Goal: Task Accomplishment & Management: Manage account settings

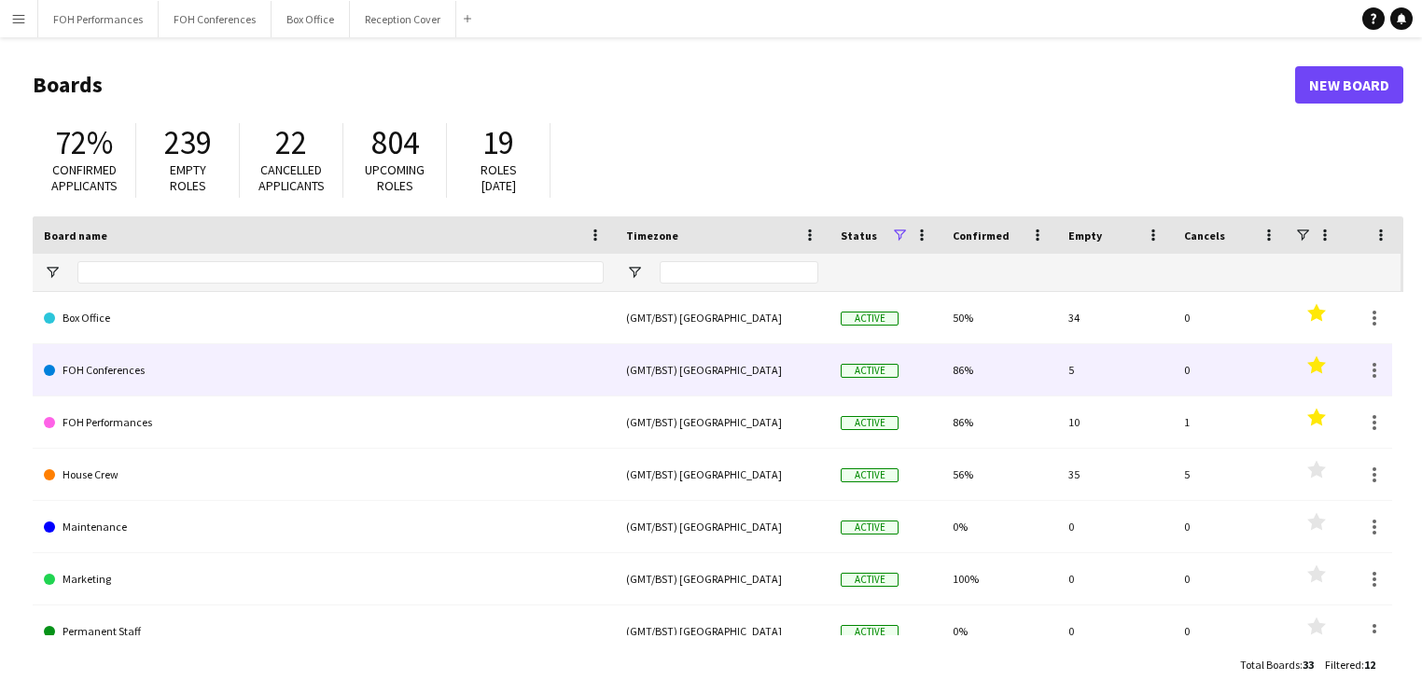
click at [157, 380] on link "FOH Conferences" at bounding box center [324, 370] width 560 height 52
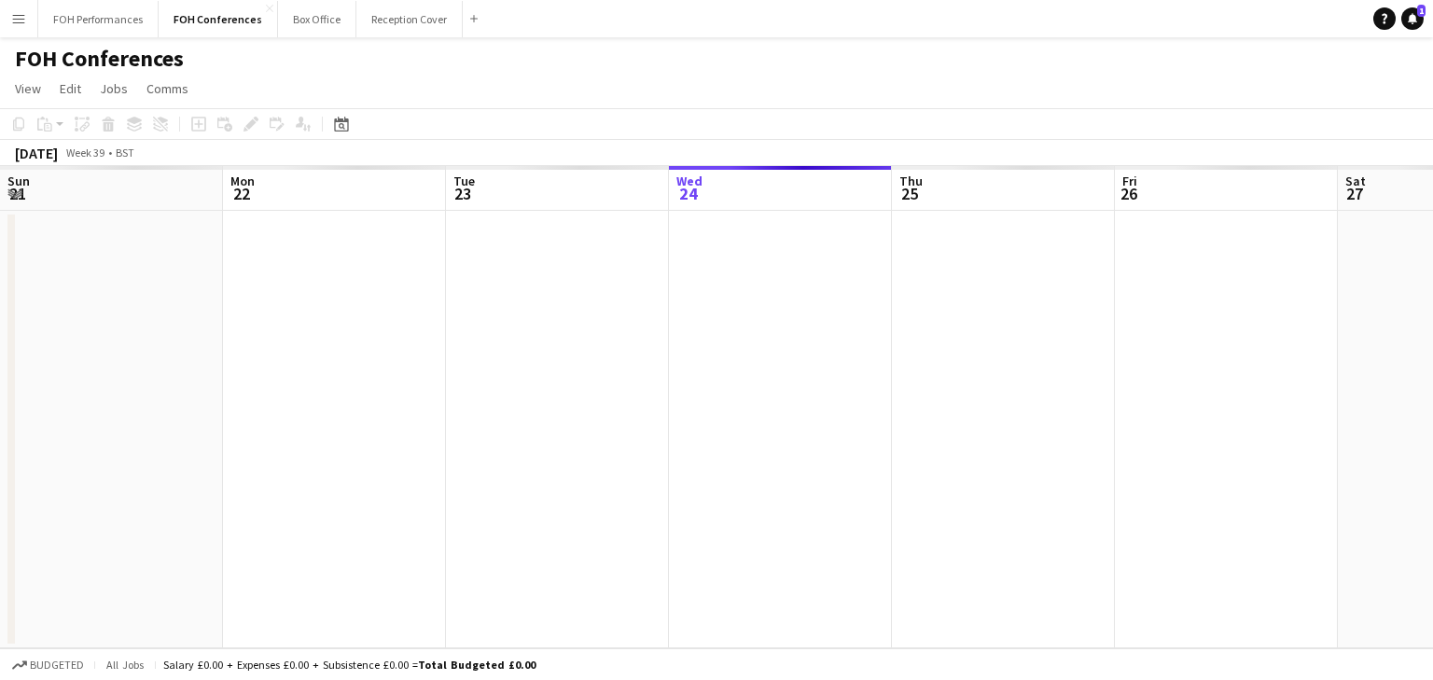
scroll to position [0, 446]
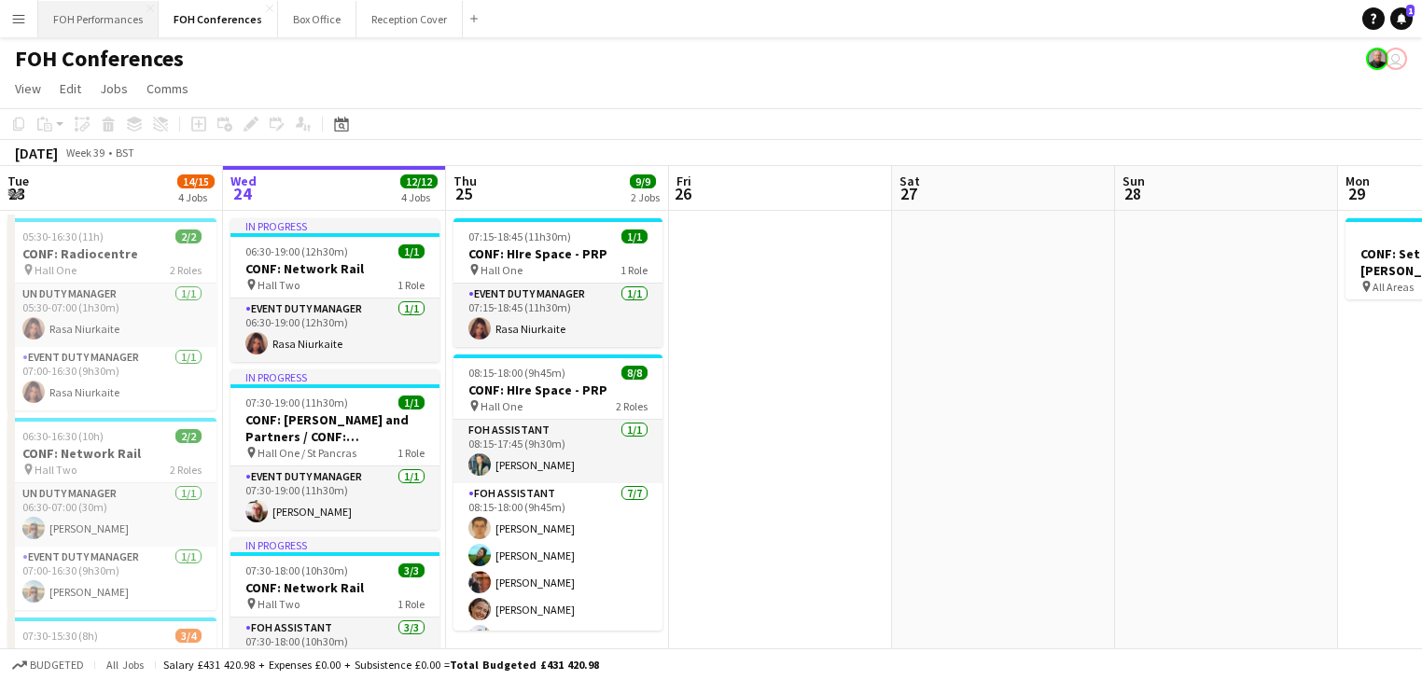
click at [100, 18] on button "FOH Performances Close" at bounding box center [98, 19] width 120 height 36
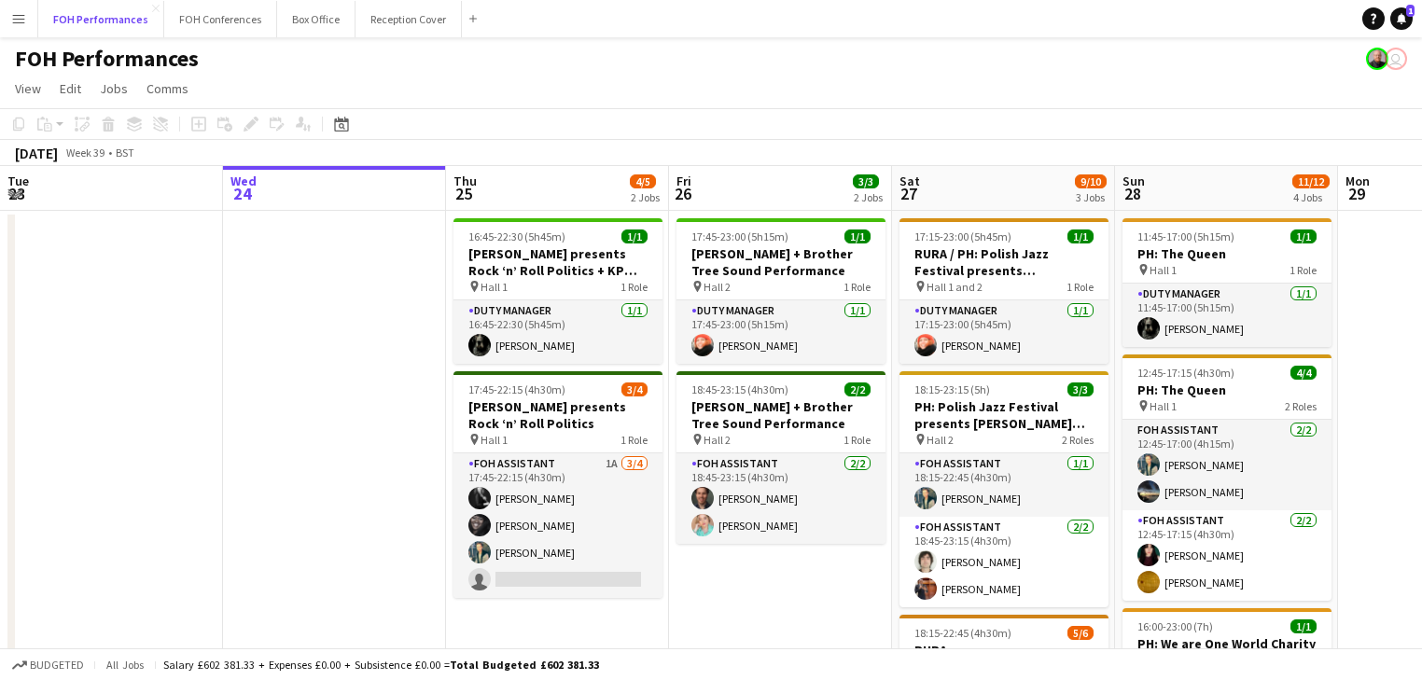
scroll to position [99, 0]
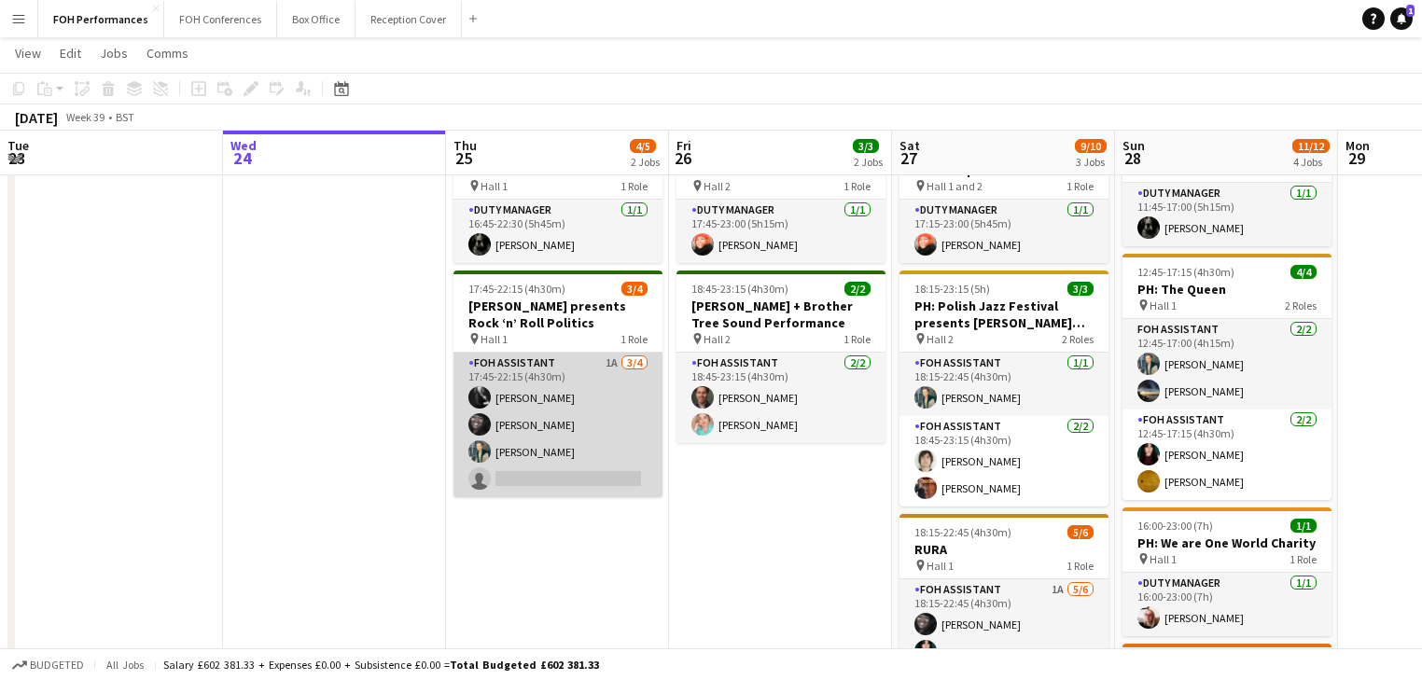
click at [584, 430] on app-card-role "FOH Assistant 1A [DATE] 17:45-22:15 (4h30m) [PERSON_NAME] [PERSON_NAME] [PERSON…" at bounding box center [557, 425] width 209 height 145
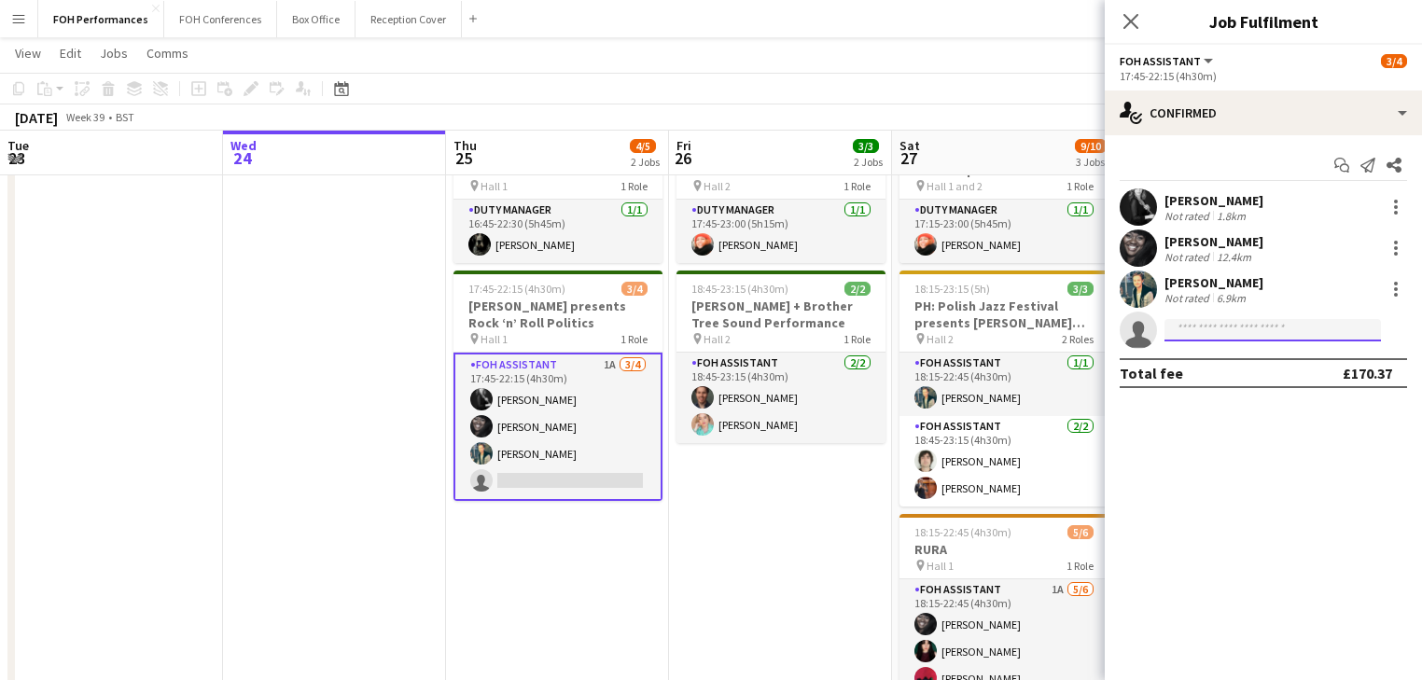
click at [1202, 335] on input at bounding box center [1272, 330] width 216 height 22
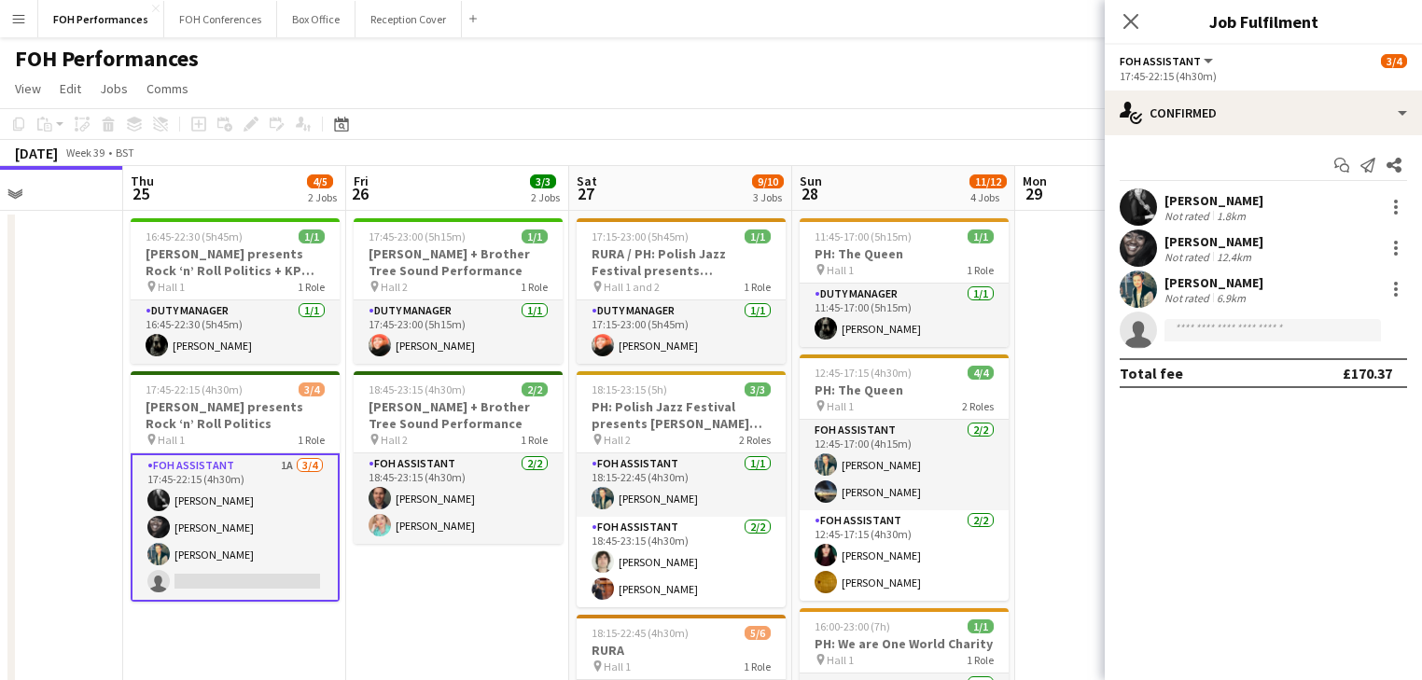
scroll to position [0, 782]
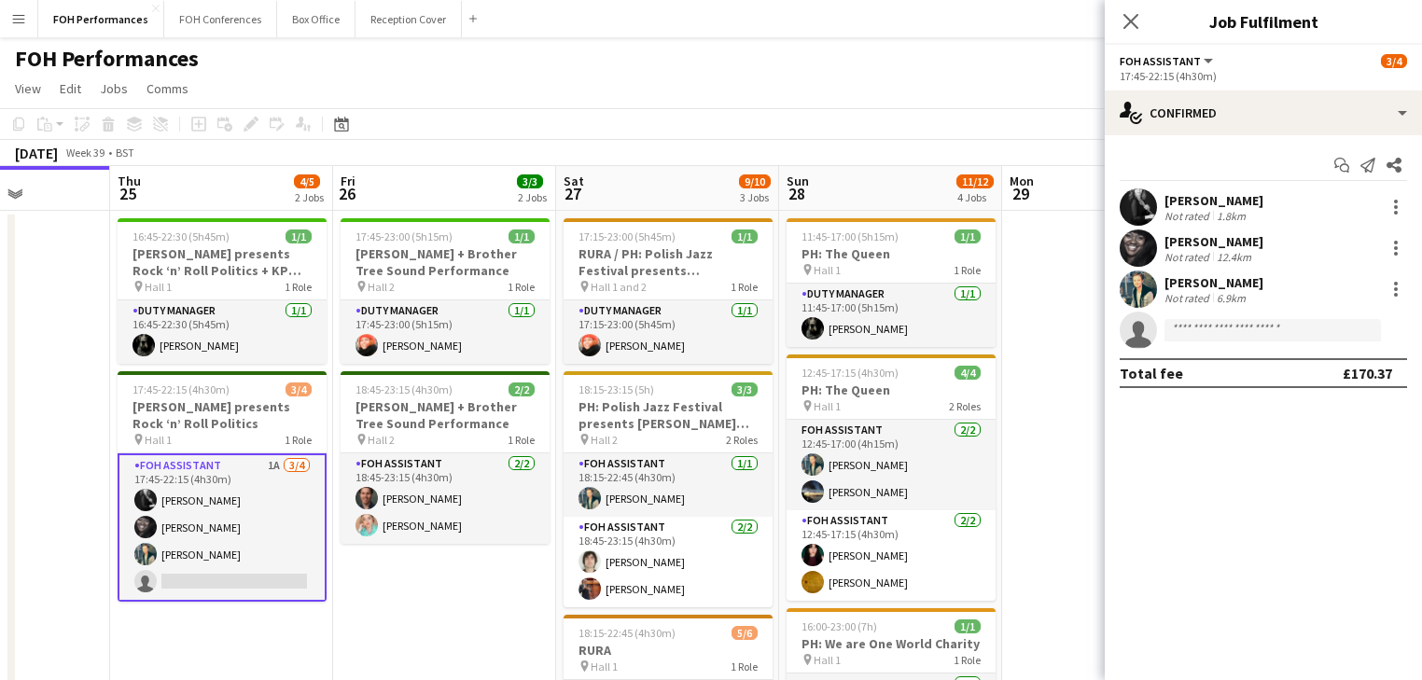
drag, startPoint x: 799, startPoint y: 580, endPoint x: 463, endPoint y: 542, distance: 338.0
click at [463, 542] on app-calendar-viewport "Sun 21 6/6 2 Jobs Mon 22 1/1 1 Job Tue 23 Wed 24 Thu 25 4/5 2 Jobs Fri 26 3/3 2…" at bounding box center [711, 622] width 1422 height 913
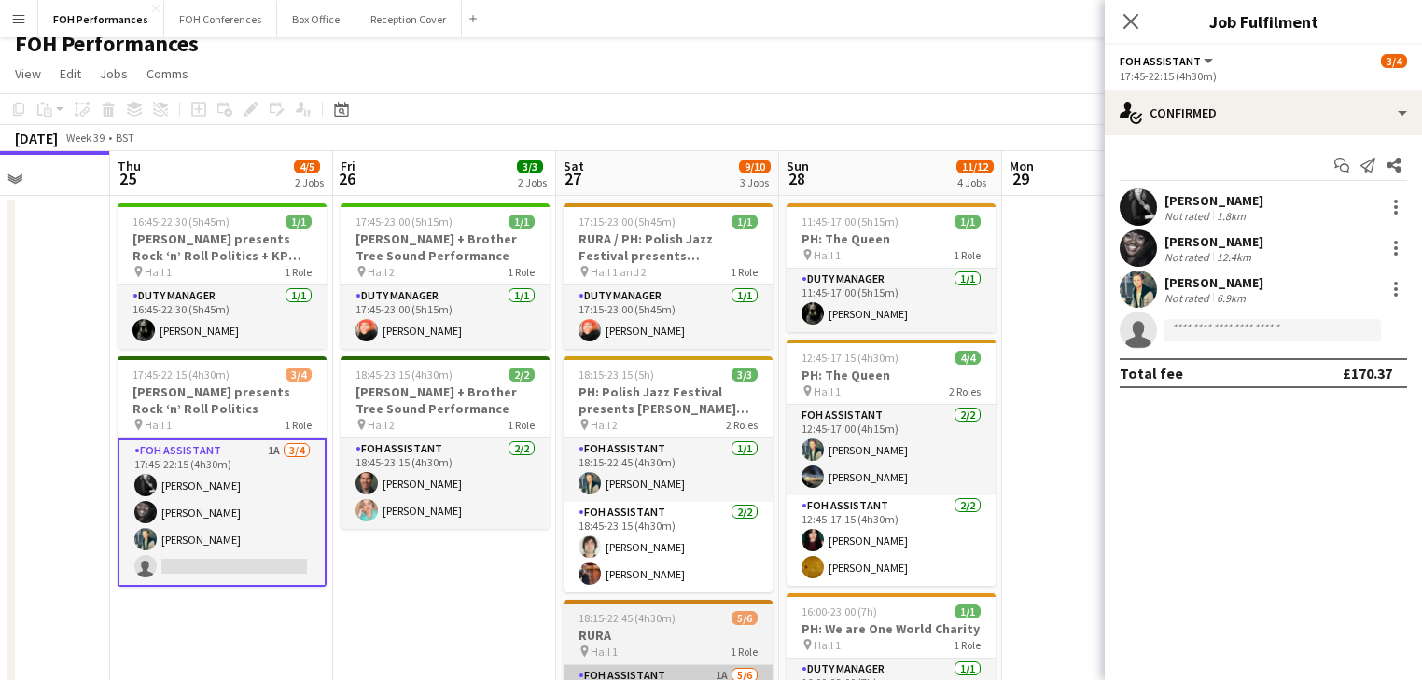
scroll to position [0, 0]
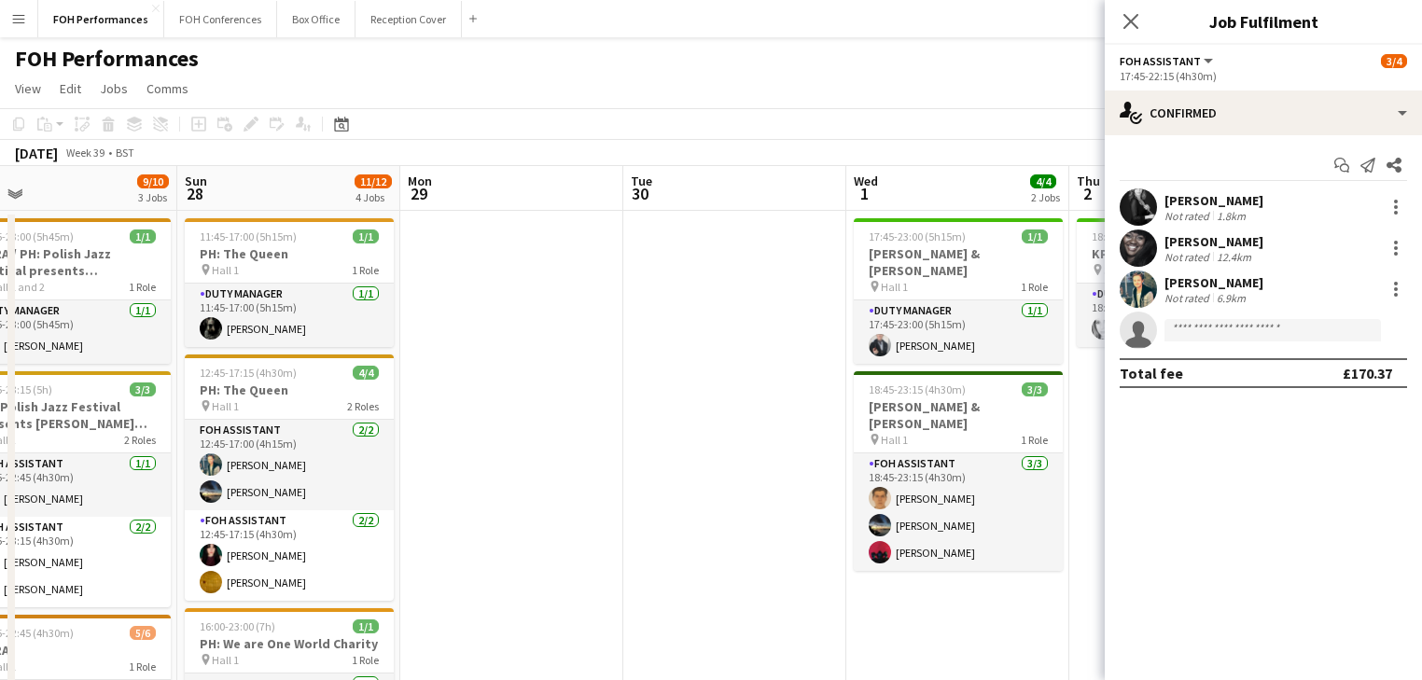
drag, startPoint x: 766, startPoint y: 494, endPoint x: 164, endPoint y: 438, distance: 604.4
click at [164, 438] on app-calendar-viewport "Thu 25 4/5 2 Jobs Fri 26 3/3 2 Jobs Sat 27 9/10 3 Jobs Sun 28 11/12 4 Jobs Mon …" at bounding box center [711, 622] width 1422 height 913
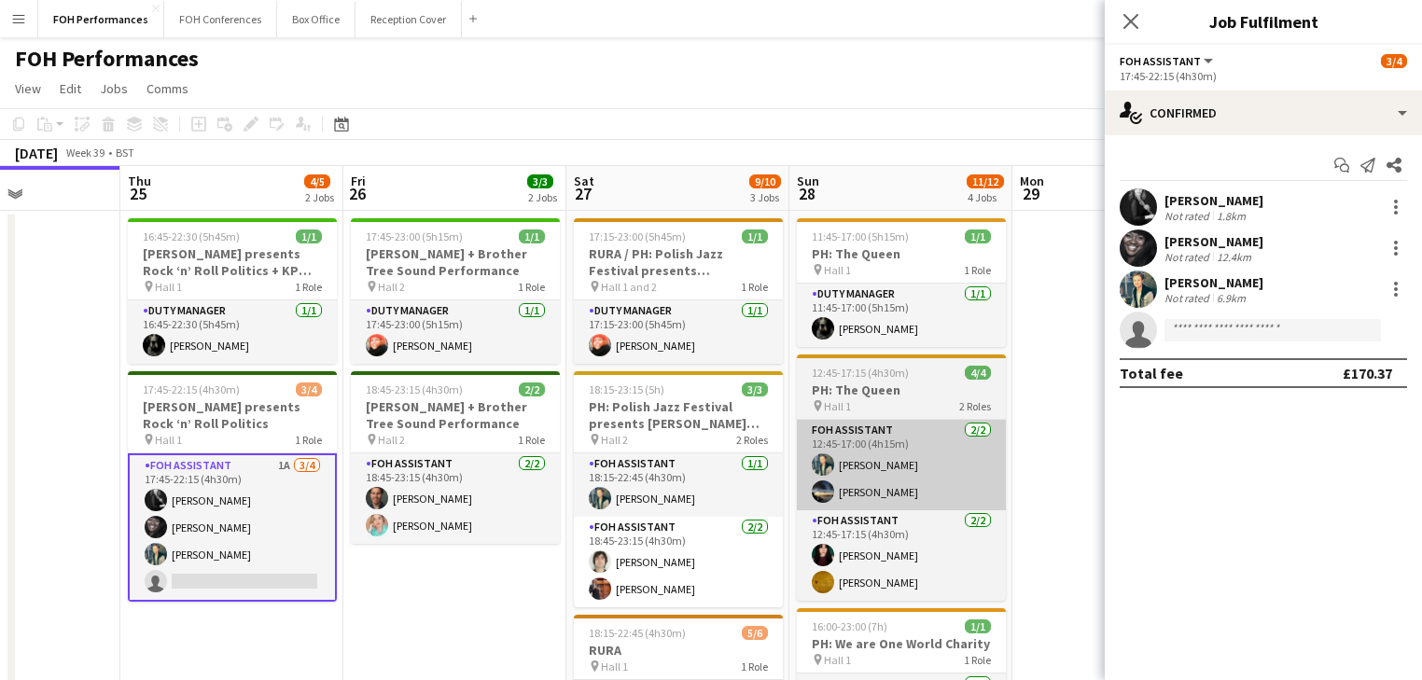
drag, startPoint x: 740, startPoint y: 472, endPoint x: 907, endPoint y: 472, distance: 167.0
click at [907, 472] on app-calendar-viewport "Tue 23 Wed 24 Thu 25 4/5 2 Jobs Fri 26 3/3 2 Jobs Sat 27 9/10 3 Jobs Sun 28 11/…" at bounding box center [711, 622] width 1422 height 913
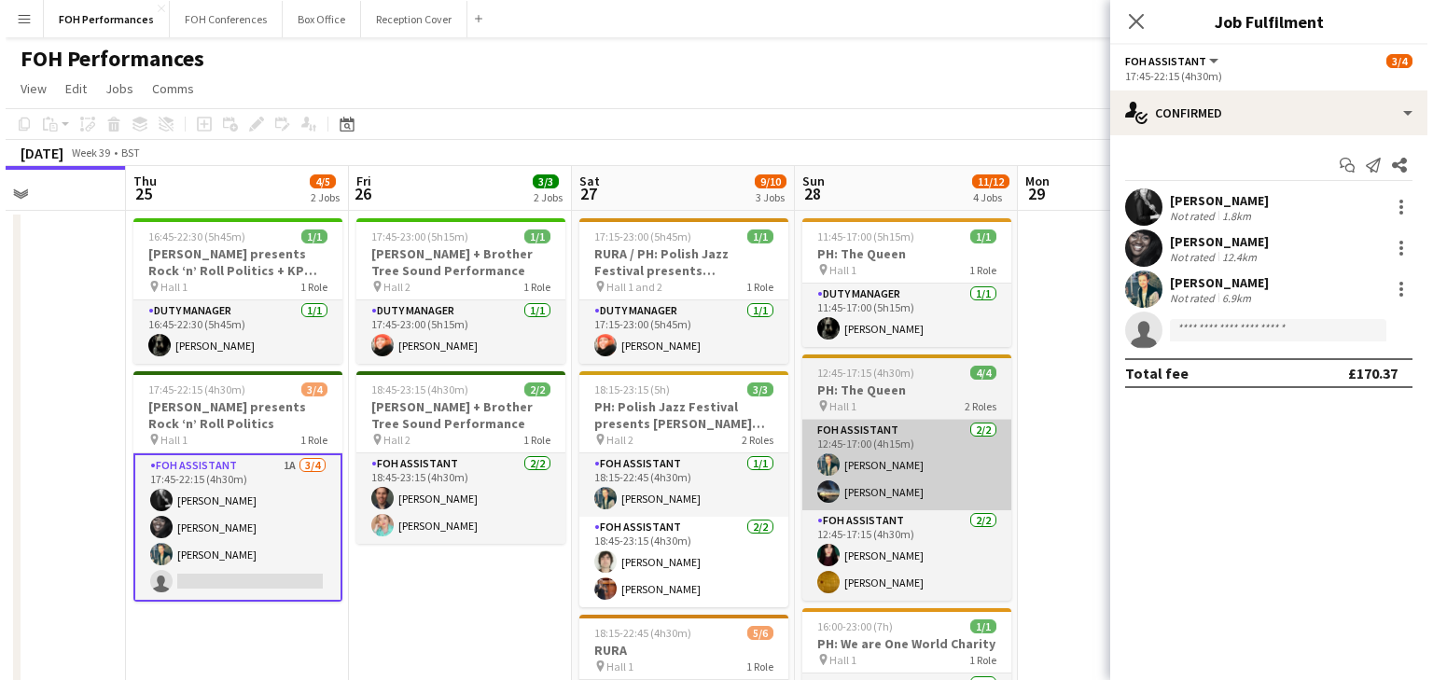
scroll to position [0, 463]
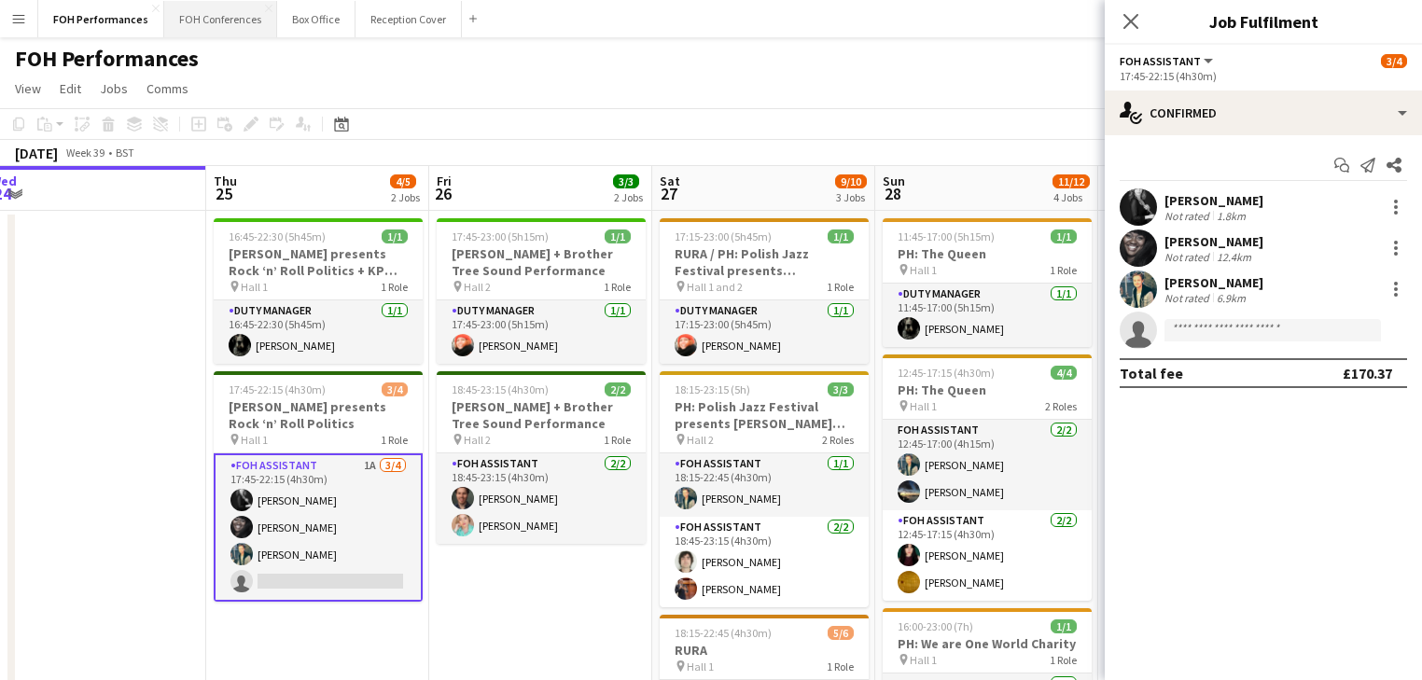
click at [208, 17] on button "FOH Conferences Close" at bounding box center [220, 19] width 113 height 36
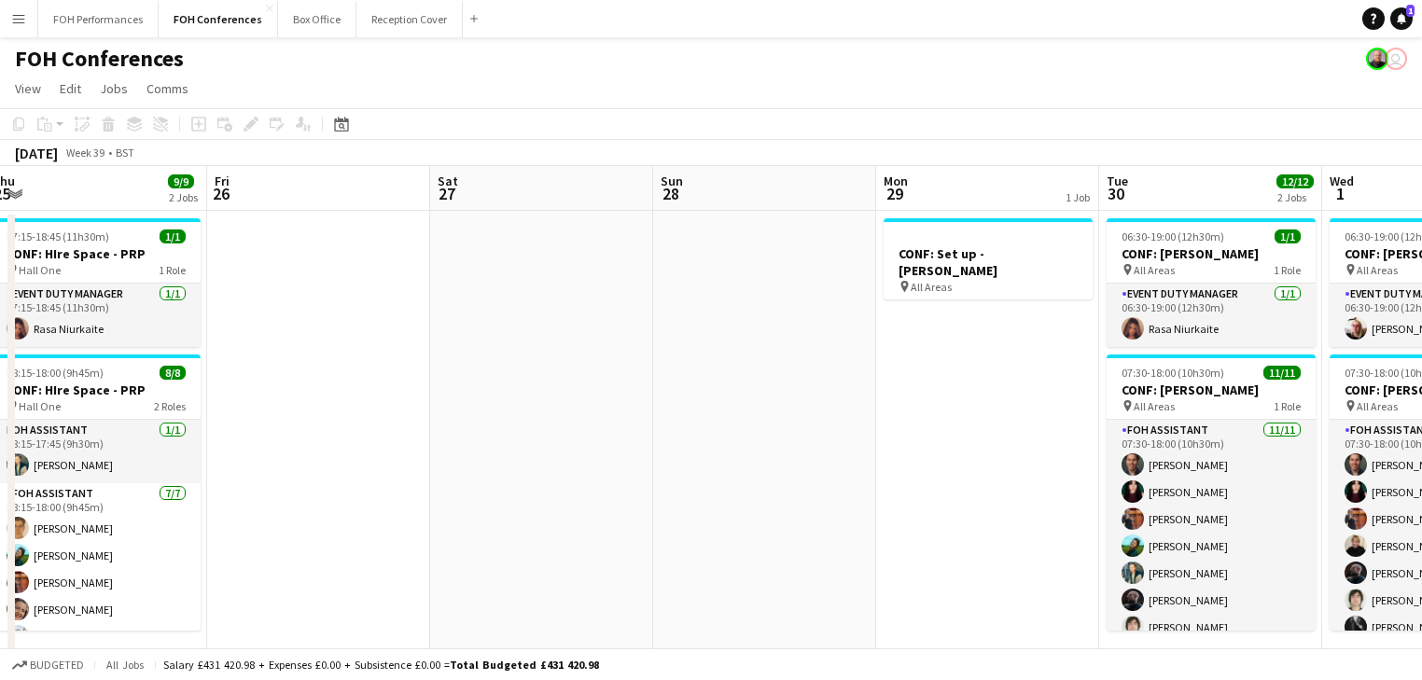
drag, startPoint x: 797, startPoint y: 395, endPoint x: 335, endPoint y: 378, distance: 462.1
click at [335, 378] on app-calendar-viewport "Tue 23 14/15 4 Jobs Wed 24 12/12 4 Jobs Thu 25 9/9 2 Jobs Fri 26 Sat 27 Sun 28 …" at bounding box center [711, 677] width 1422 height 1023
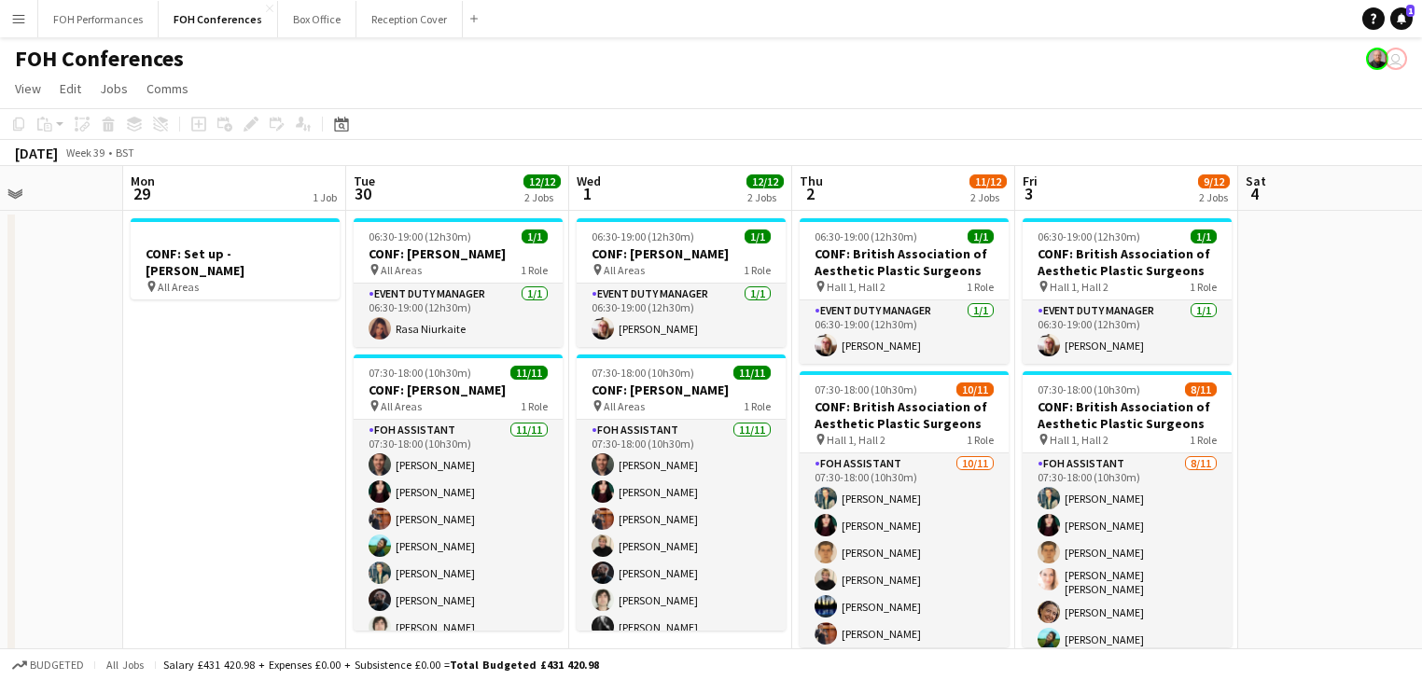
scroll to position [0, 770]
drag, startPoint x: 858, startPoint y: 450, endPoint x: 104, endPoint y: 378, distance: 757.2
click at [104, 378] on app-calendar-viewport "Thu 25 9/9 2 Jobs Fri 26 Sat 27 Sun 28 Mon 29 1 Job Tue 30 12/12 2 Jobs Wed 1 1…" at bounding box center [711, 677] width 1422 height 1023
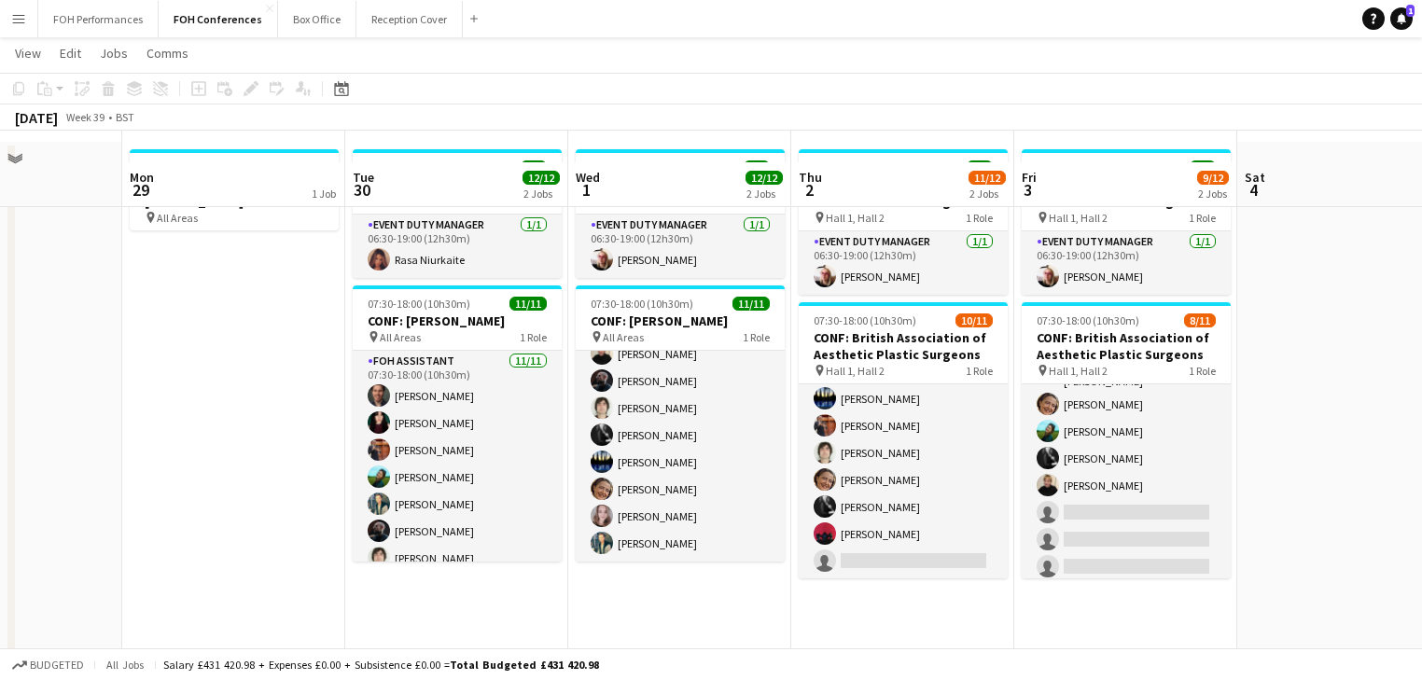
scroll to position [0, 0]
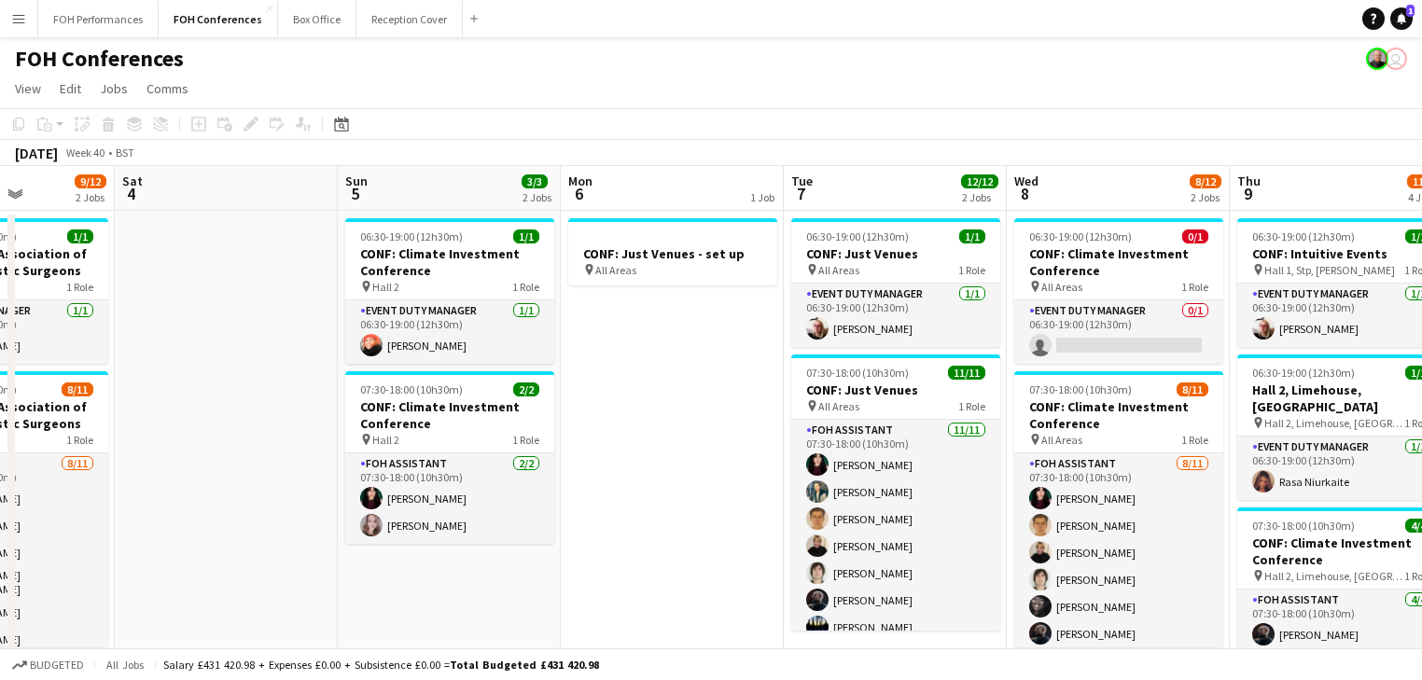
drag, startPoint x: 1318, startPoint y: 397, endPoint x: 196, endPoint y: 362, distance: 1122.8
click at [196, 362] on app-calendar-viewport "Tue 30 12/12 2 Jobs Wed 1 12/12 2 Jobs Thu 2 11/12 2 Jobs Fri 3 9/12 2 Jobs Sat…" at bounding box center [711, 677] width 1422 height 1023
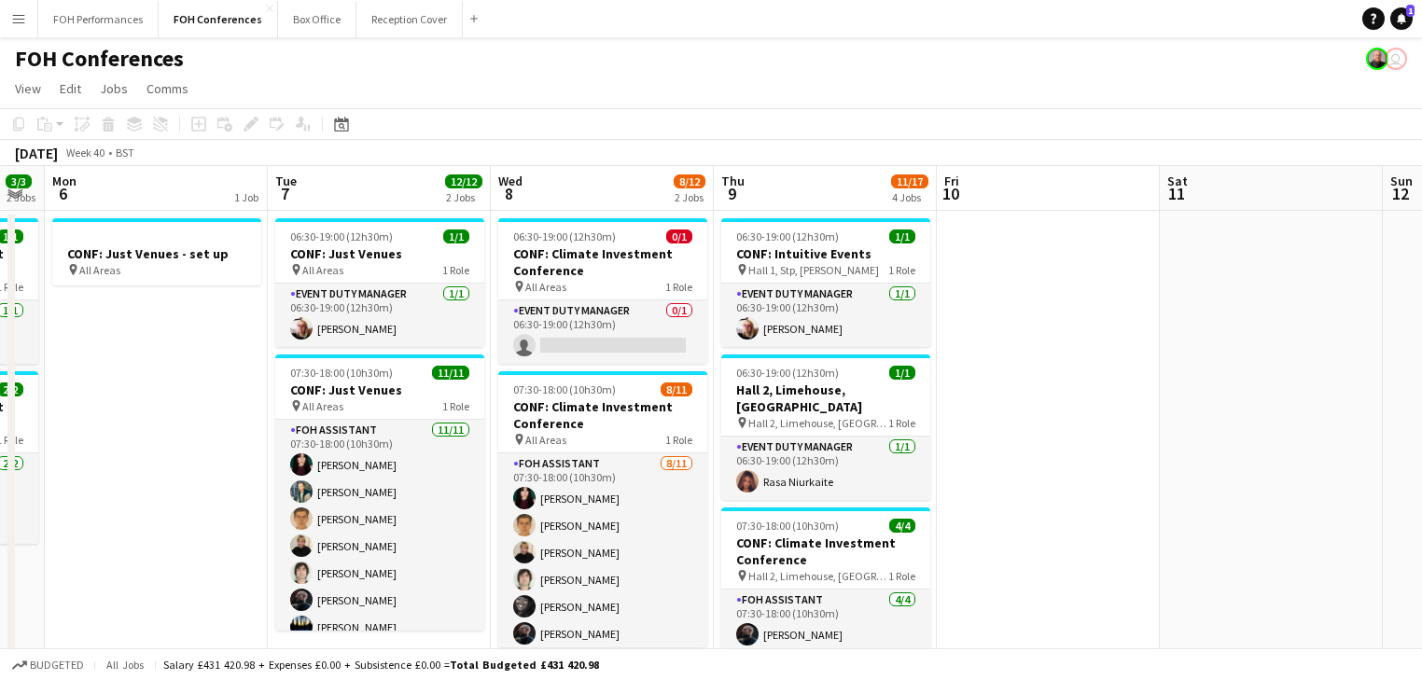
drag, startPoint x: 660, startPoint y: 438, endPoint x: 399, endPoint y: 396, distance: 264.7
click at [399, 396] on app-calendar-viewport "Thu 2 11/12 2 Jobs Fri 3 9/12 2 Jobs Sat 4 Sun 5 3/3 2 Jobs Mon 6 1 Job Tue 7 1…" at bounding box center [711, 677] width 1422 height 1023
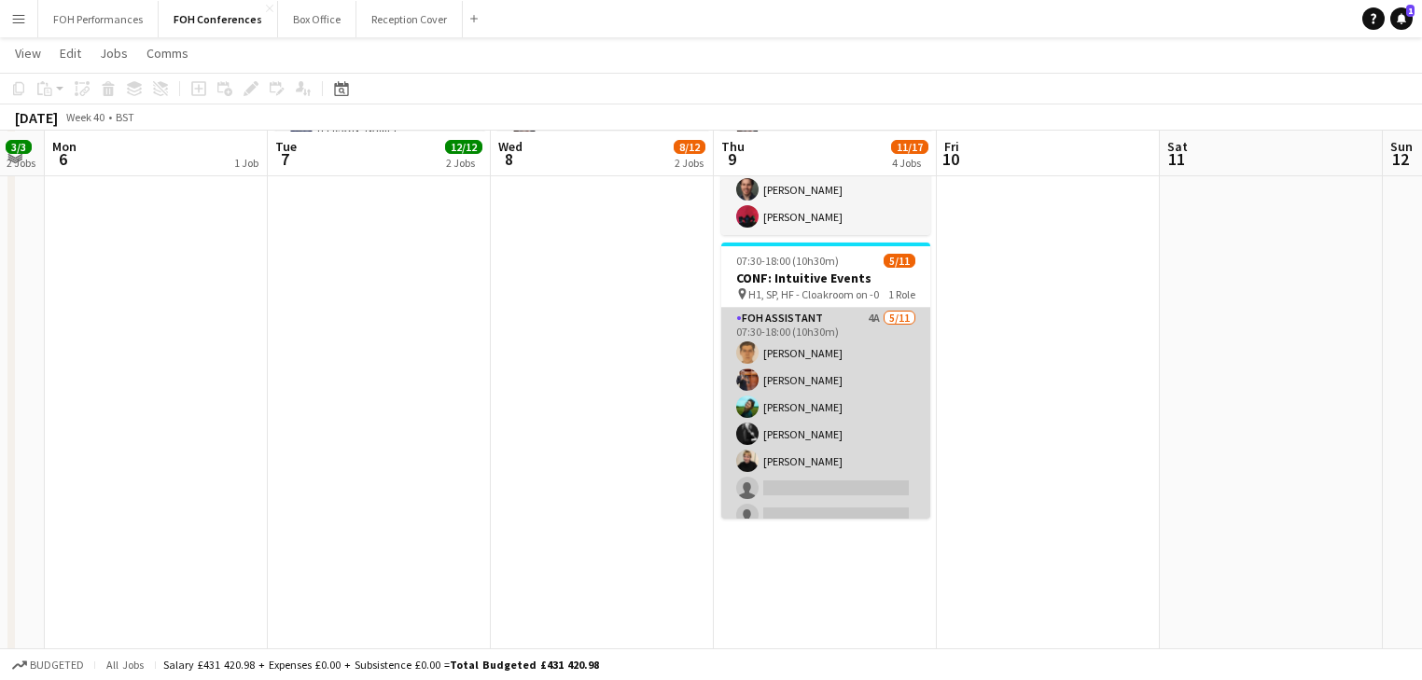
click at [879, 420] on app-card-role "FOH Assistant 4A [DATE] 07:30-18:00 (10h30m) [PERSON_NAME] [PERSON_NAME] [PERSO…" at bounding box center [825, 475] width 209 height 334
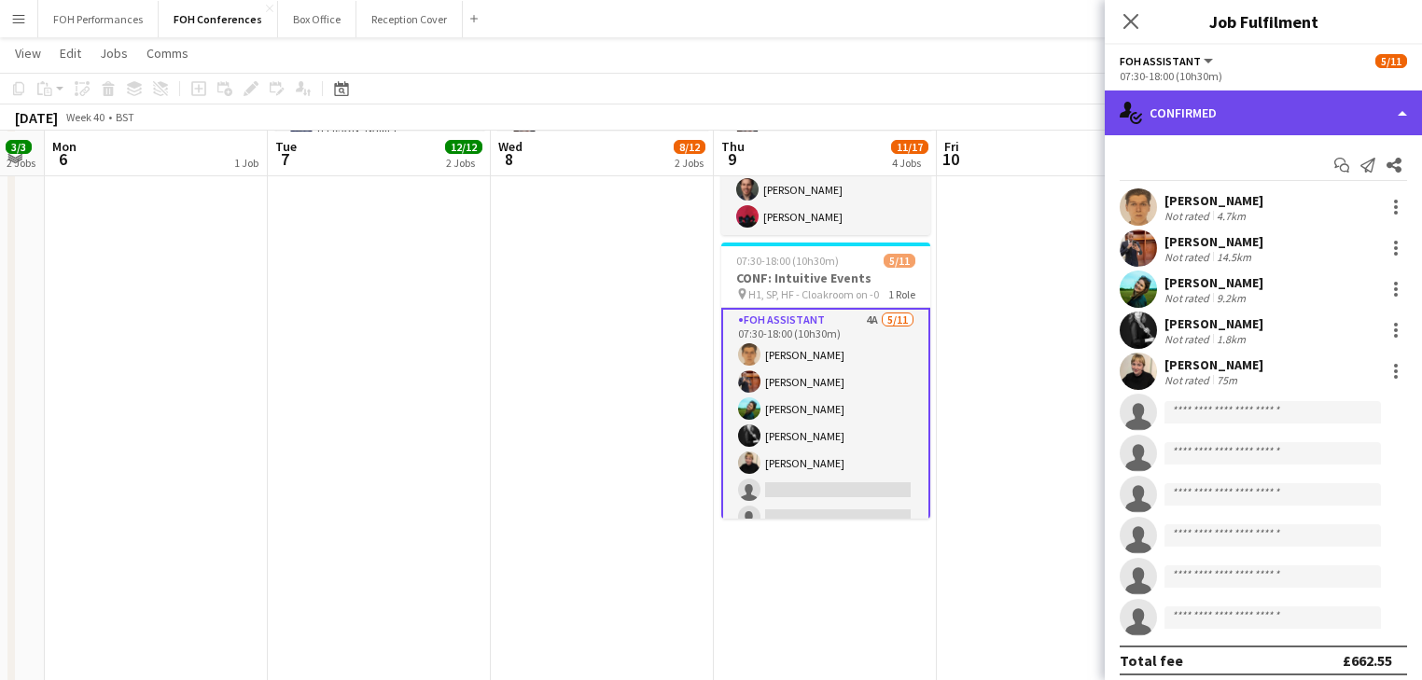
click at [1245, 111] on div "single-neutral-actions-check-2 Confirmed" at bounding box center [1263, 112] width 317 height 45
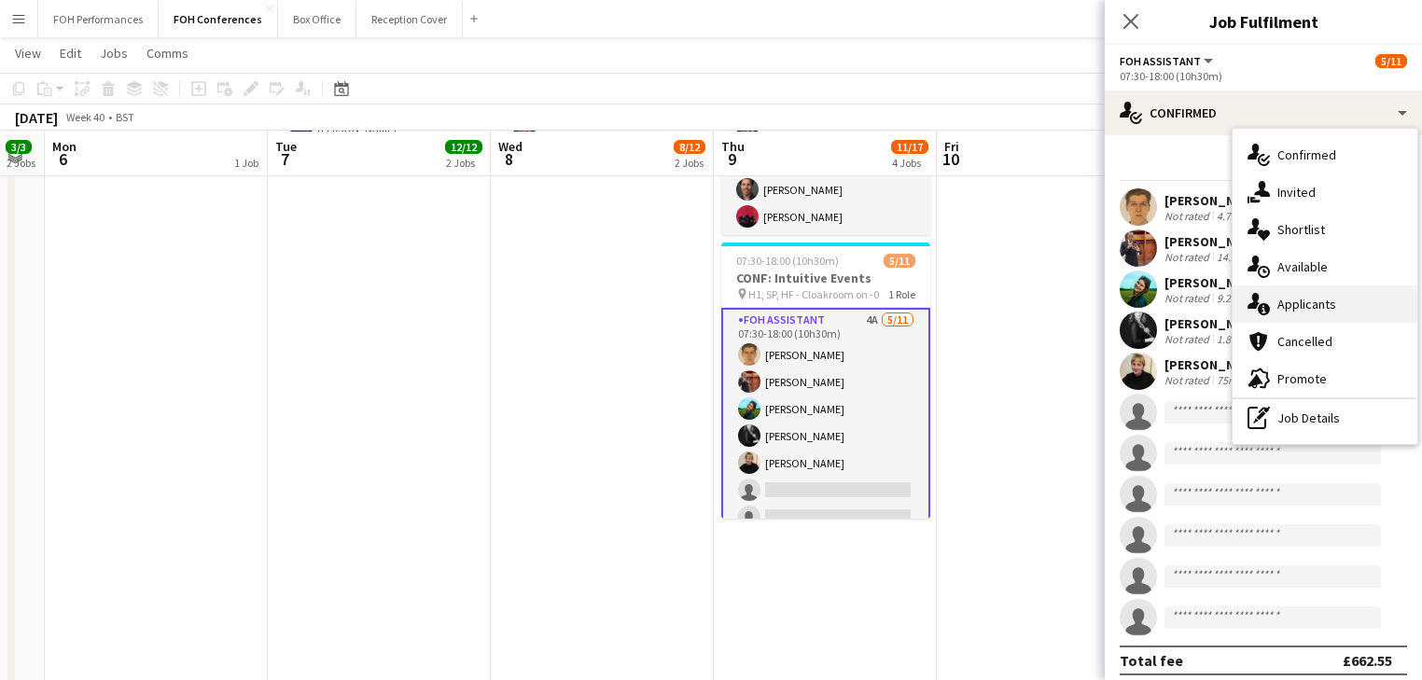
click at [1334, 313] on div "single-neutral-actions-information Applicants" at bounding box center [1324, 303] width 185 height 37
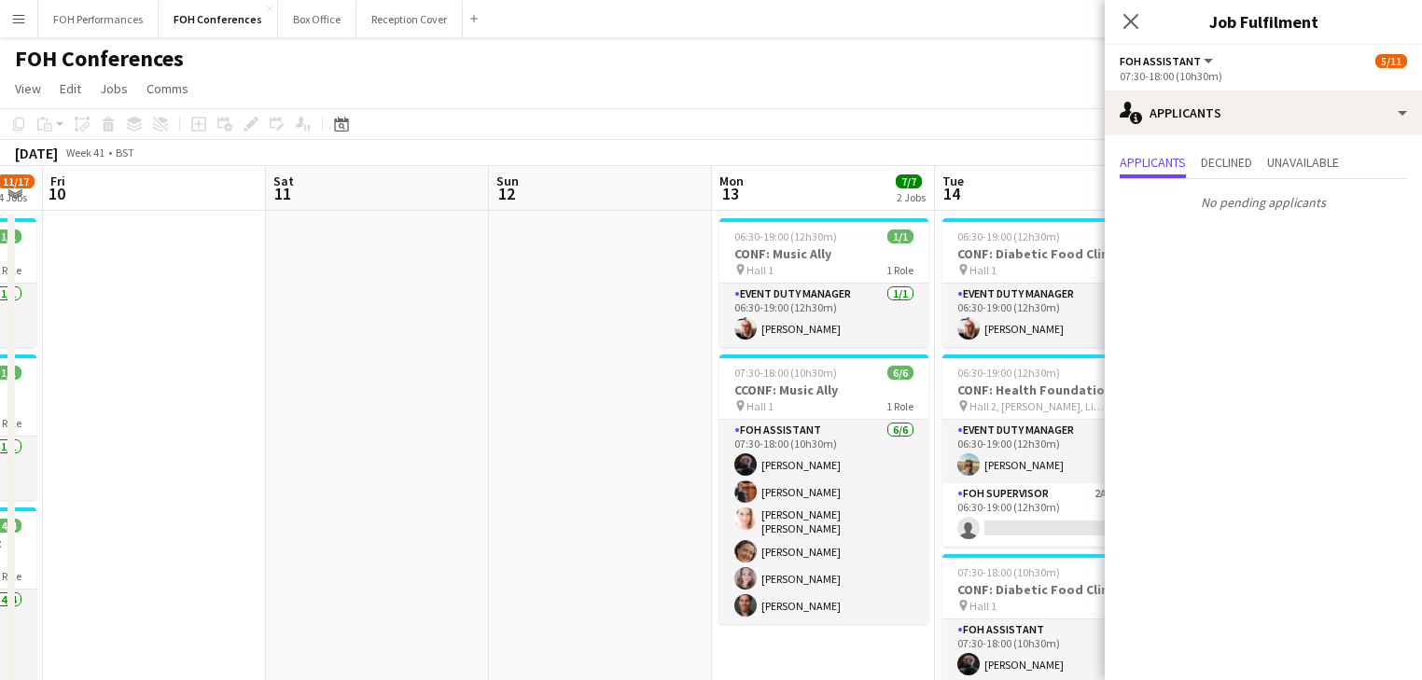
drag, startPoint x: 974, startPoint y: 371, endPoint x: 78, endPoint y: 284, distance: 899.8
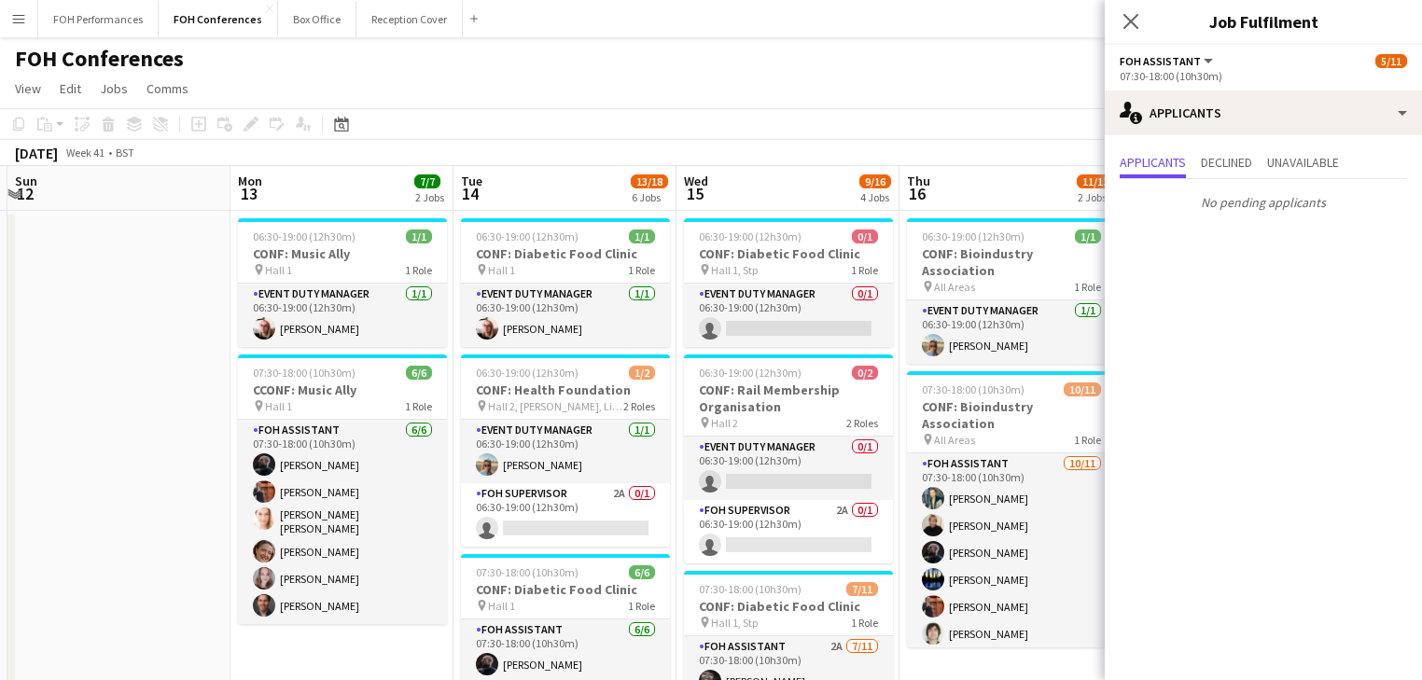
drag, startPoint x: 211, startPoint y: 293, endPoint x: -76, endPoint y: 224, distance: 295.5
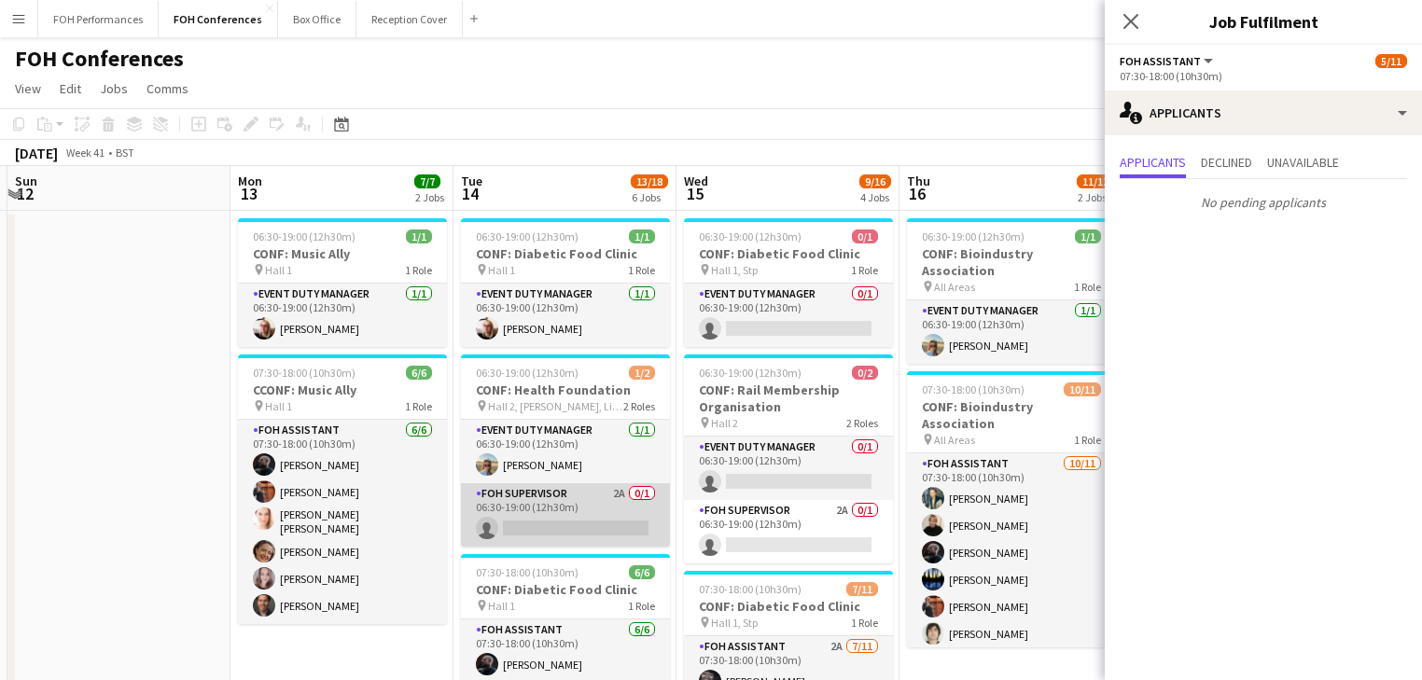
click at [540, 510] on app-card-role "FOH Supervisor 2A 0/1 06:30-19:00 (12h30m) single-neutral-actions" at bounding box center [565, 514] width 209 height 63
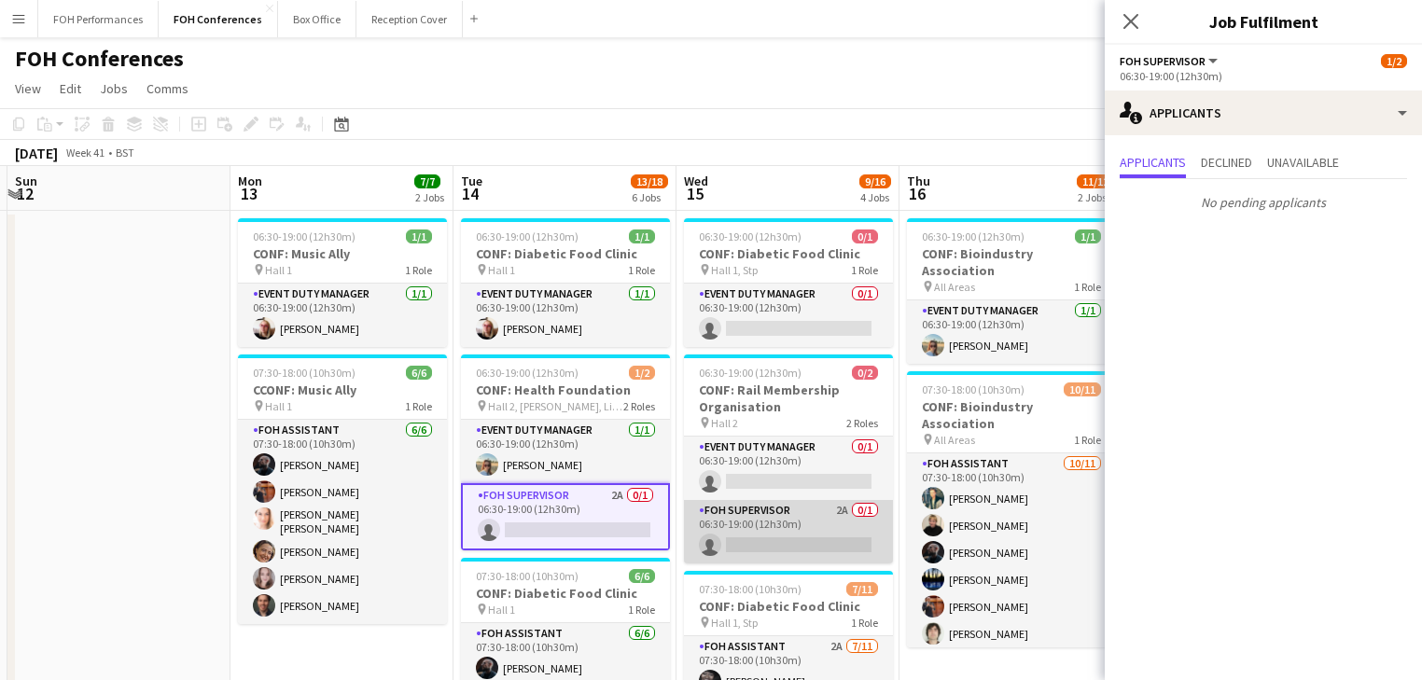
click at [761, 526] on app-card-role "FOH Supervisor 2A 0/1 06:30-19:00 (12h30m) single-neutral-actions" at bounding box center [788, 531] width 209 height 63
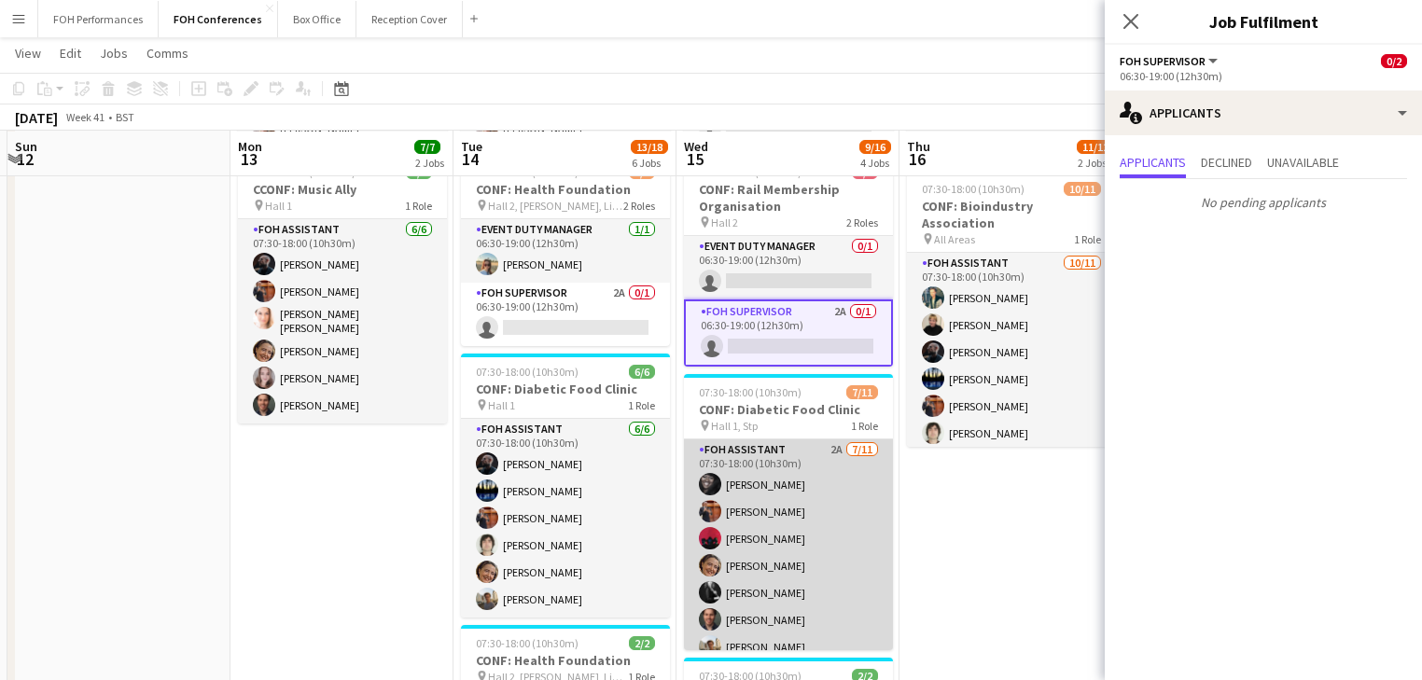
click at [789, 517] on app-card-role "FOH Assistant 2A [DATE] 07:30-18:00 (10h30m) [PERSON_NAME] [PERSON_NAME] [PERSO…" at bounding box center [788, 606] width 209 height 334
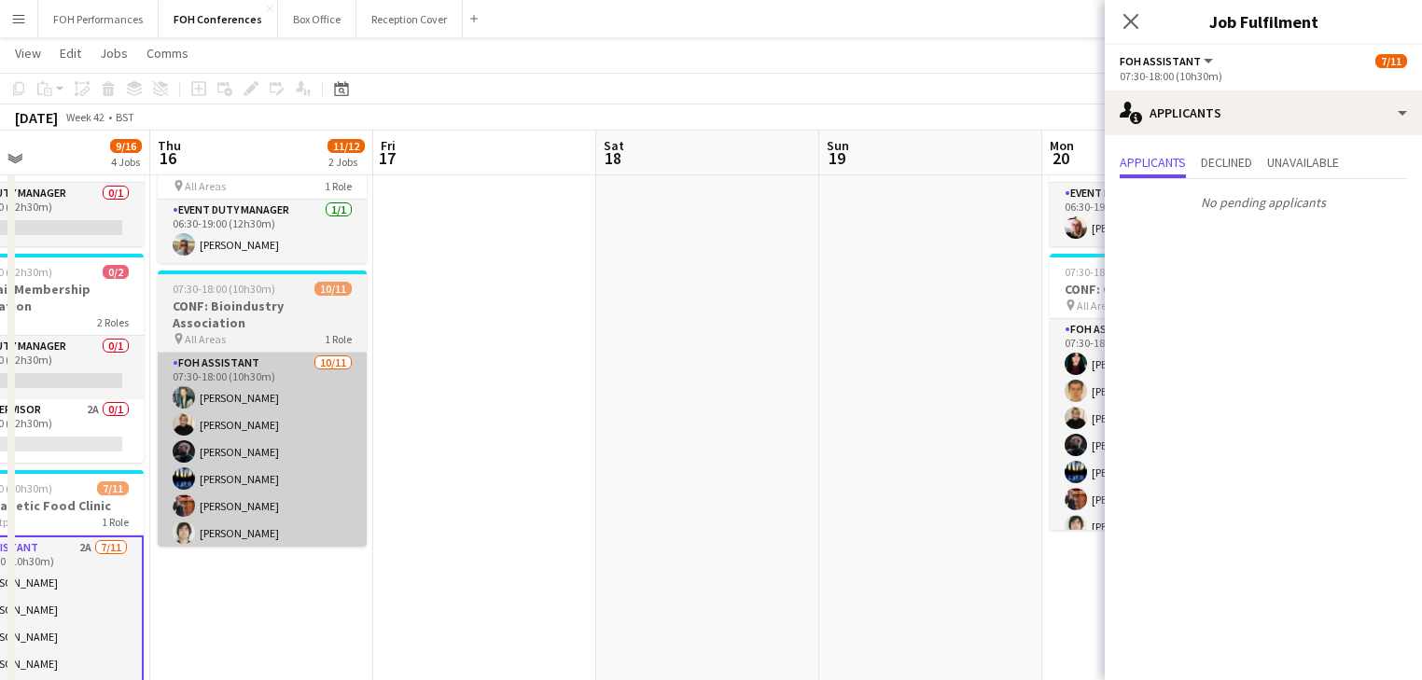
drag, startPoint x: 896, startPoint y: 479, endPoint x: 292, endPoint y: 380, distance: 611.6
click at [146, 370] on app-calendar-viewport "Mon 13 7/7 2 Jobs Tue 14 13/18 6 Jobs Wed 15 9/16 4 Jobs Thu 16 11/12 2 Jobs Fr…" at bounding box center [711, 685] width 1422 height 1422
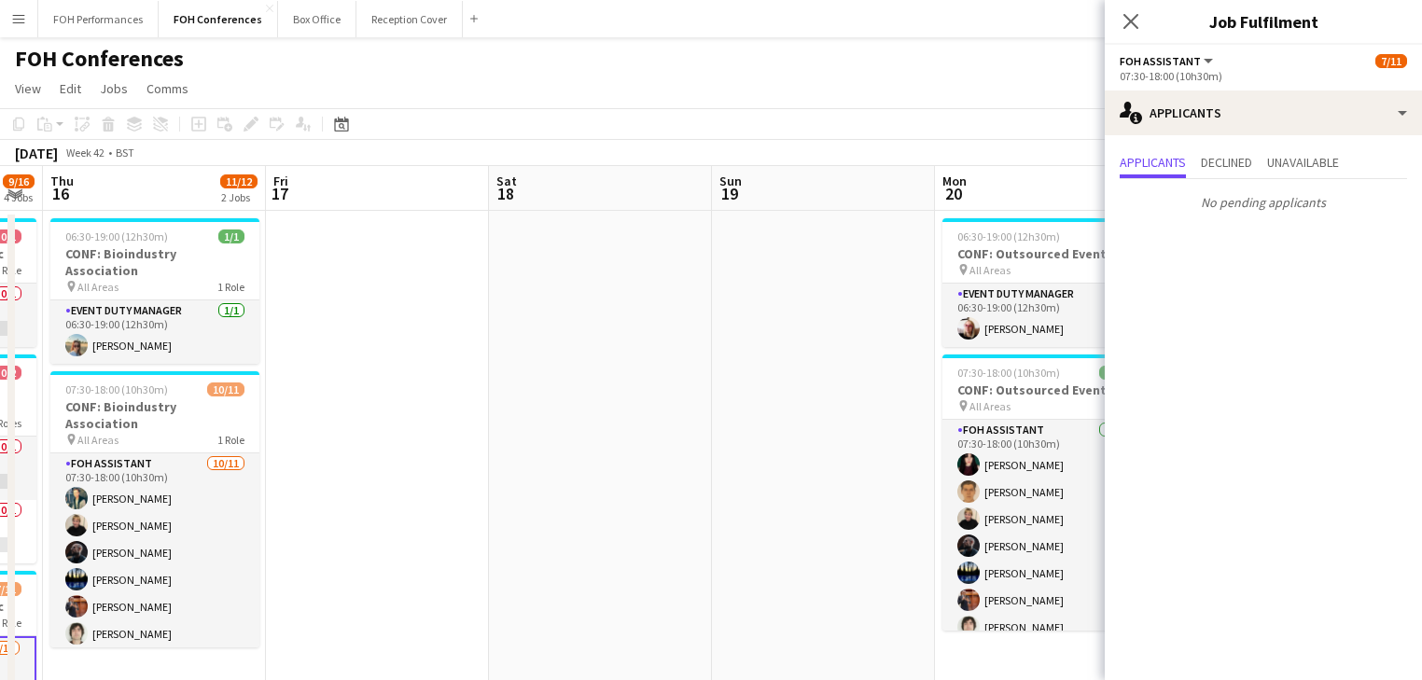
drag, startPoint x: 683, startPoint y: 435, endPoint x: 150, endPoint y: 354, distance: 538.7
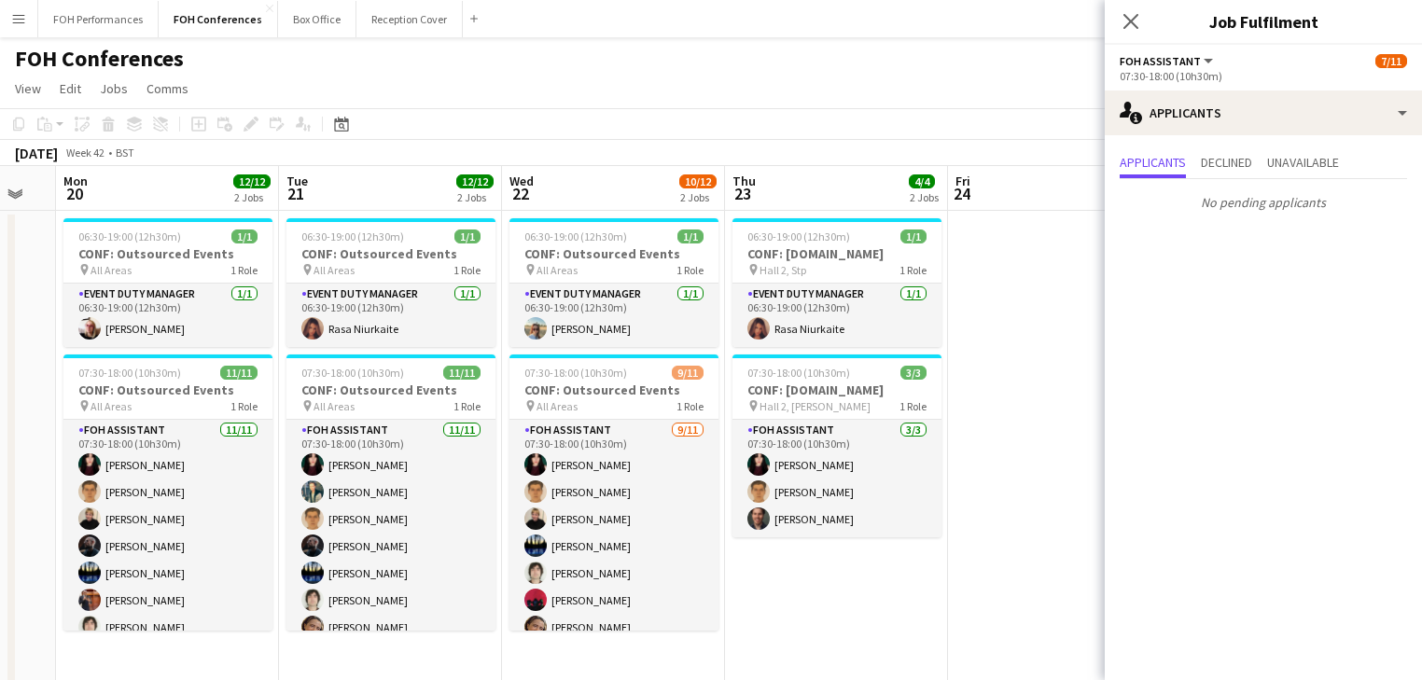
drag, startPoint x: 892, startPoint y: 521, endPoint x: 446, endPoint y: 450, distance: 451.5
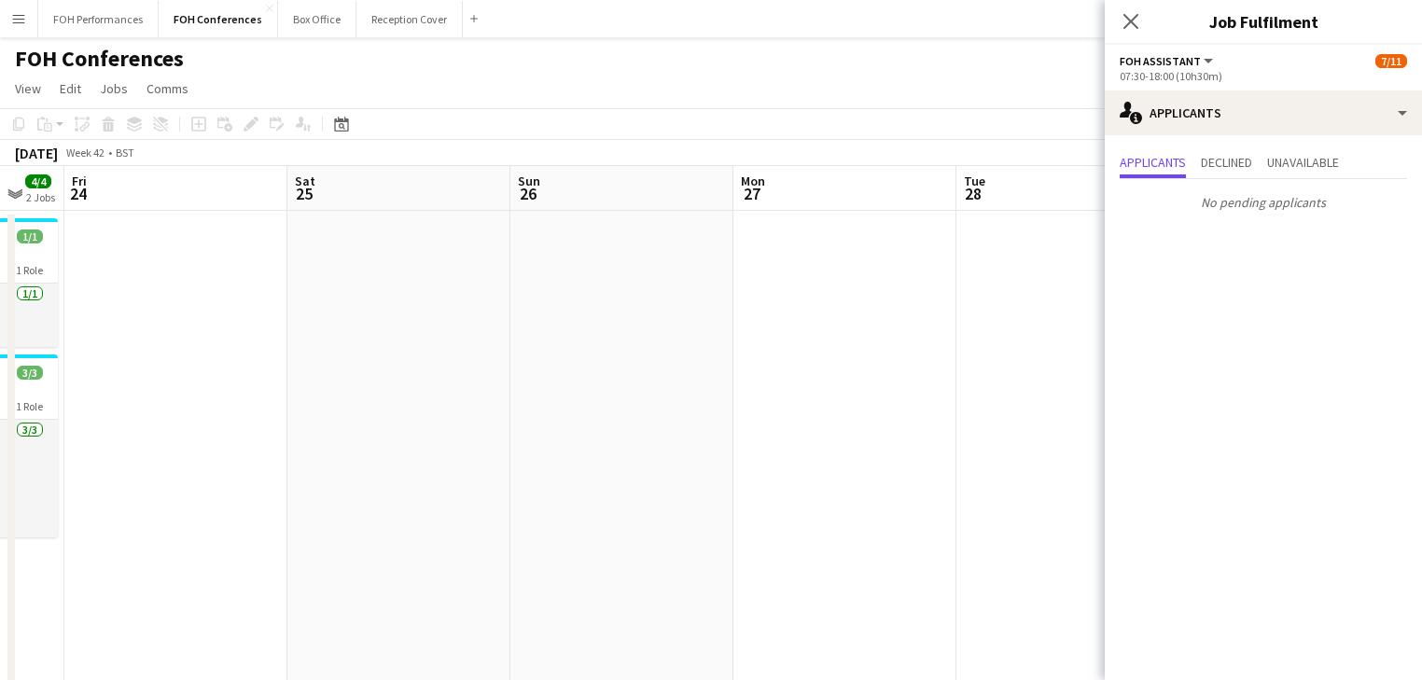
drag, startPoint x: 964, startPoint y: 483, endPoint x: 91, endPoint y: 359, distance: 881.0
drag, startPoint x: 29, startPoint y: 337, endPoint x: -41, endPoint y: 326, distance: 70.9
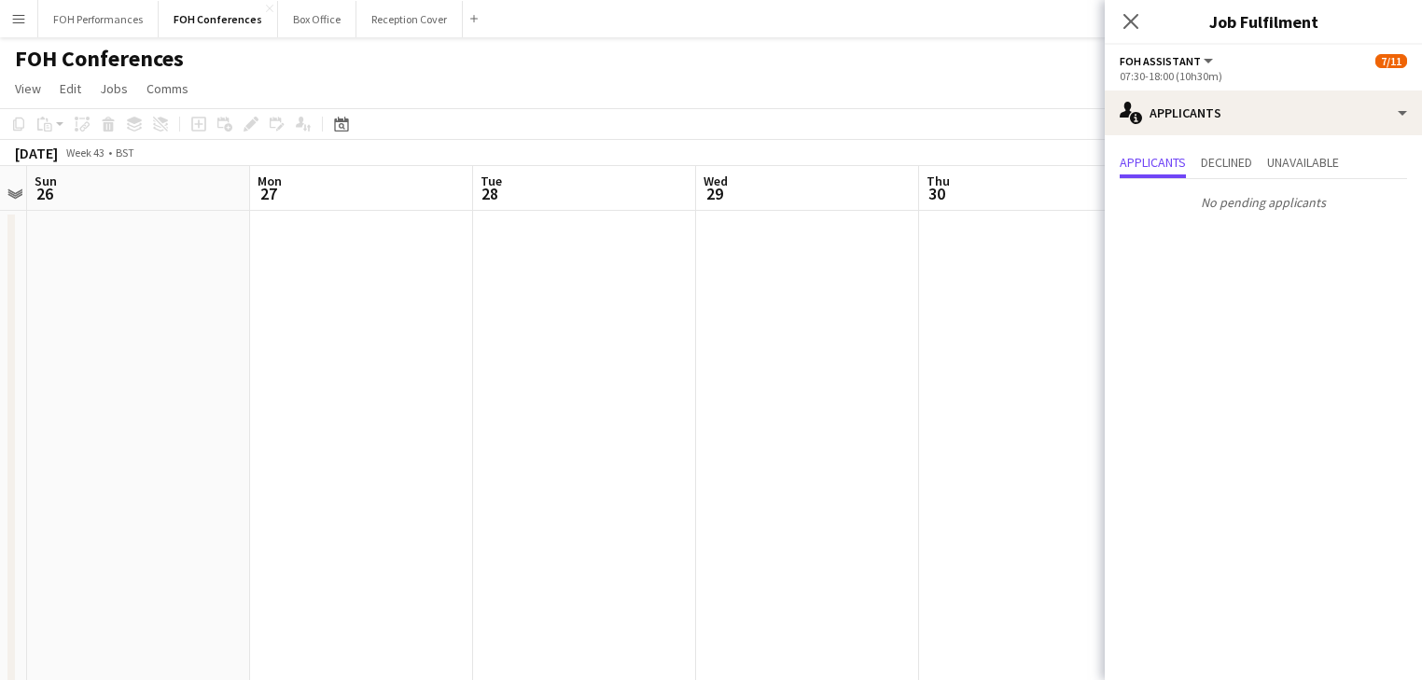
drag, startPoint x: 213, startPoint y: 271, endPoint x: 586, endPoint y: 252, distance: 373.7
click at [97, 23] on button "FOH Performances Close" at bounding box center [98, 19] width 120 height 36
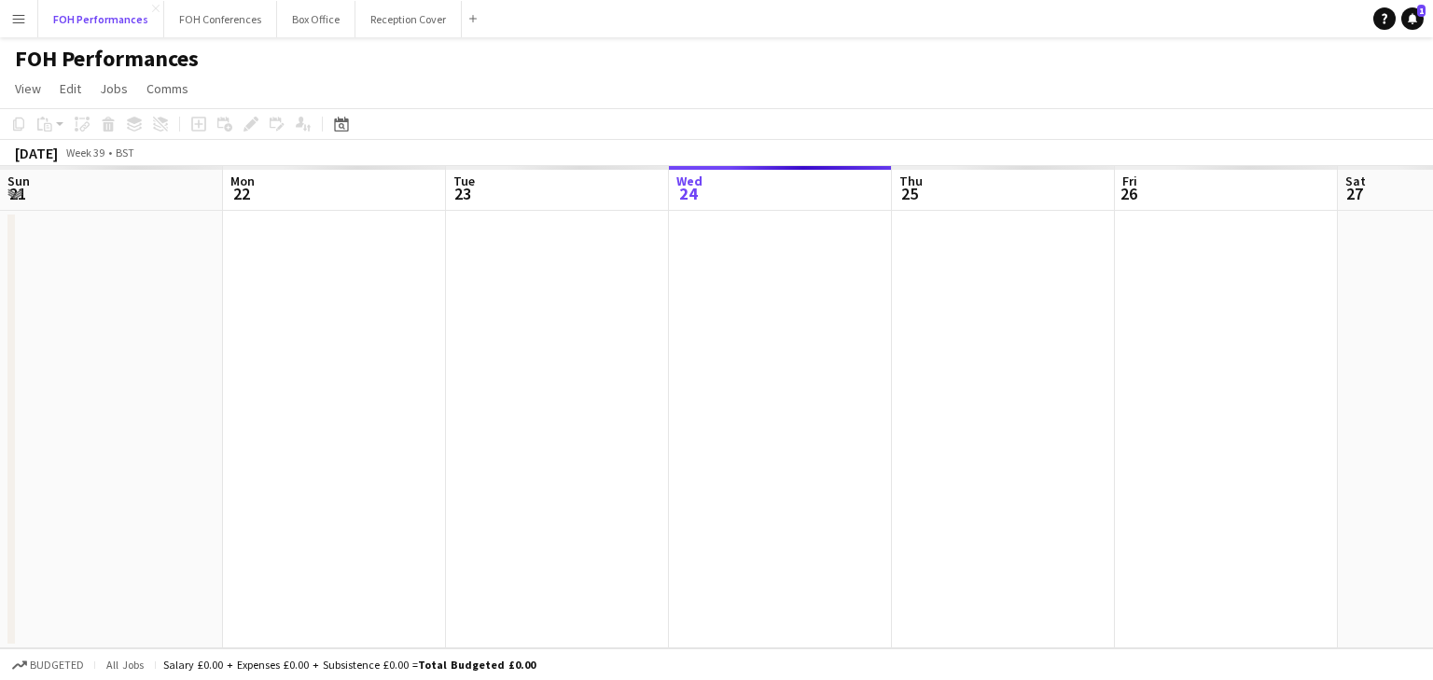
scroll to position [0, 446]
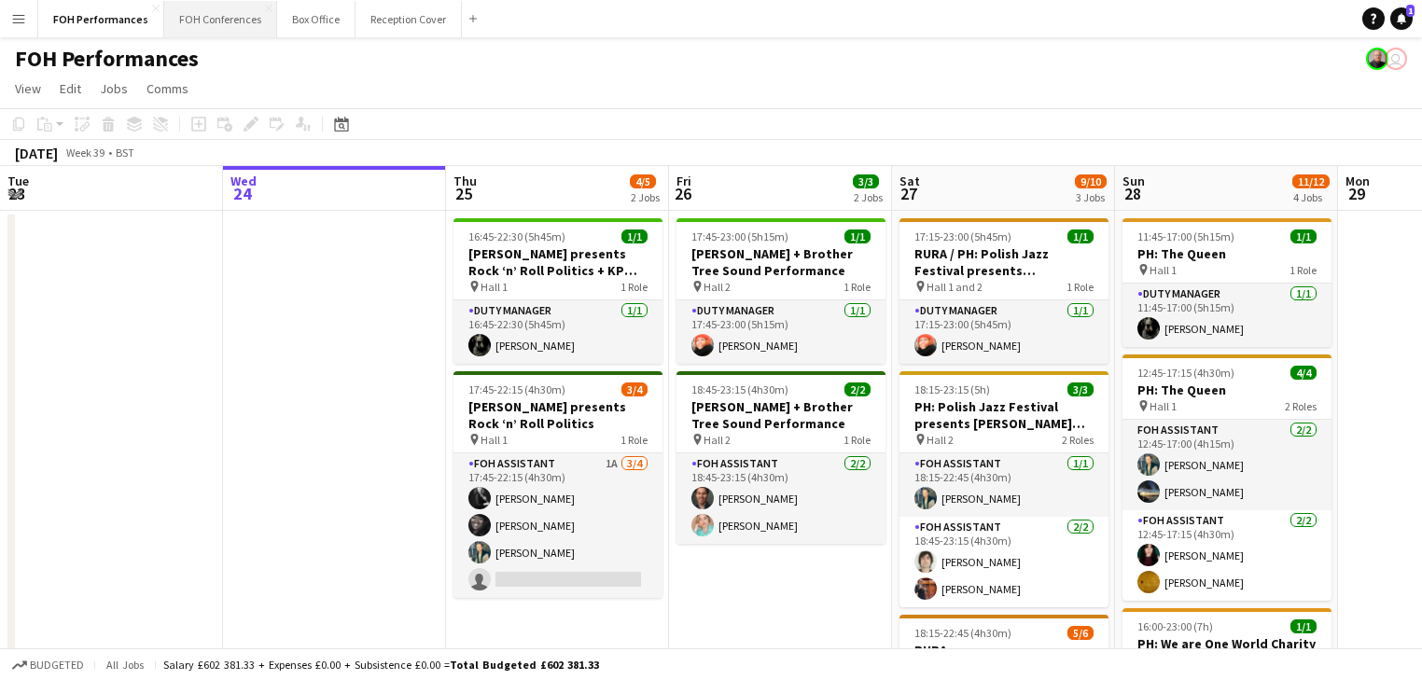
click at [231, 19] on button "FOH Conferences Close" at bounding box center [220, 19] width 113 height 36
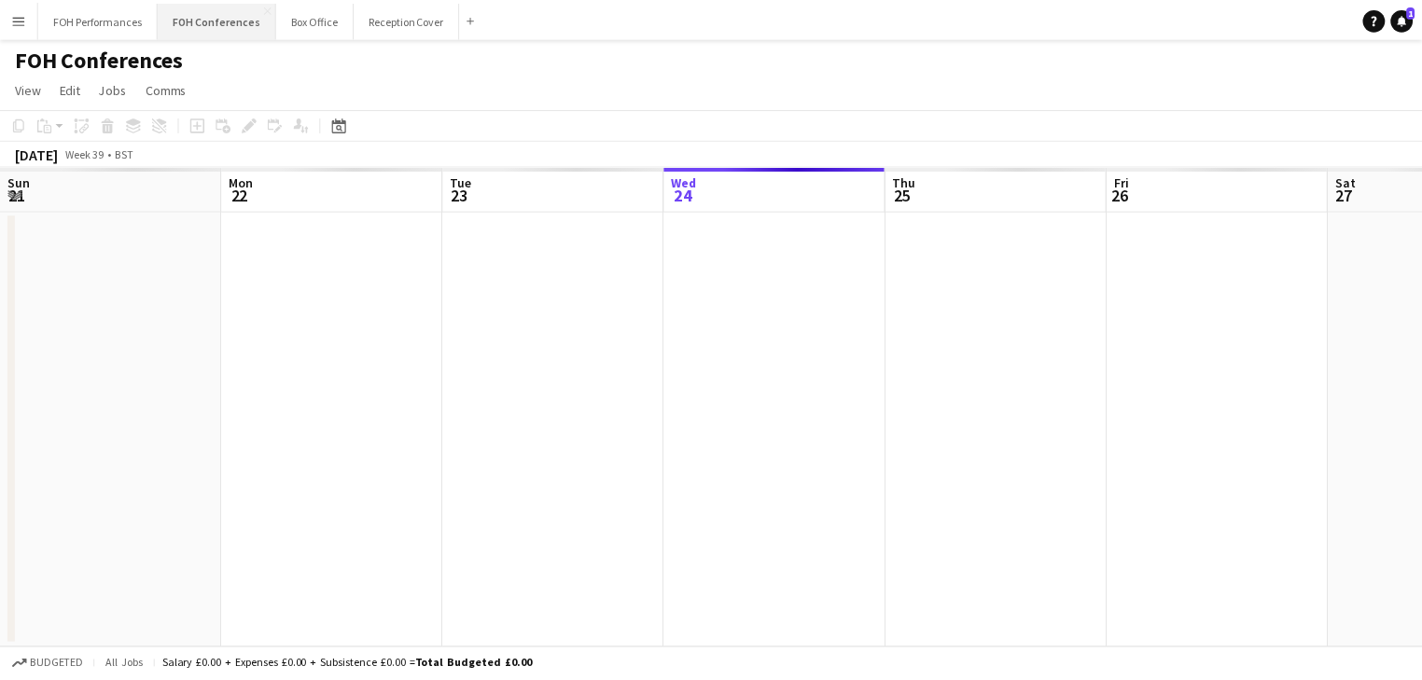
scroll to position [0, 446]
